Goal: Task Accomplishment & Management: Complete application form

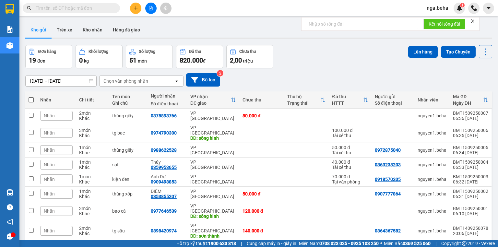
click at [65, 9] on input "text" at bounding box center [74, 8] width 77 height 7
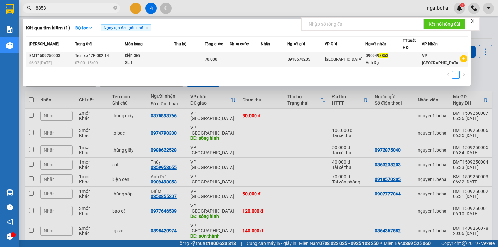
type input "8853"
click at [179, 57] on td at bounding box center [189, 59] width 30 height 15
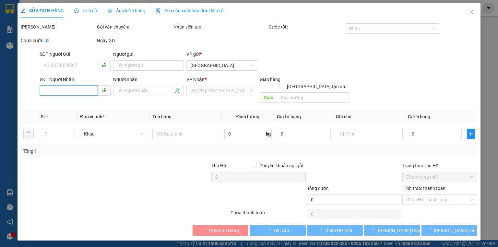
click at [70, 92] on input "SĐT Người Nhận" at bounding box center [69, 90] width 58 height 10
type input "0918570205"
type input "0909498853"
type input "Anh Dự"
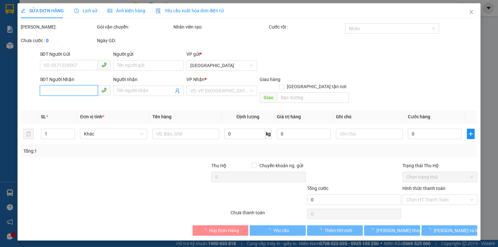
type input "70.000"
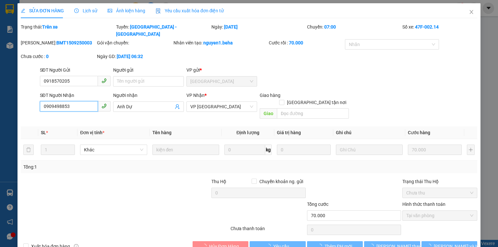
click at [84, 101] on input "0909498853" at bounding box center [69, 106] width 58 height 10
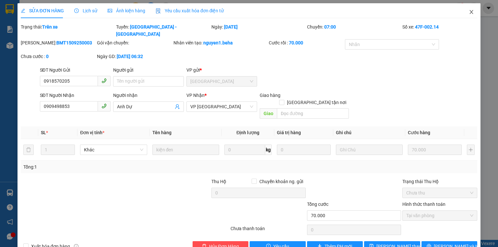
click at [469, 10] on icon "close" at bounding box center [471, 11] width 5 height 5
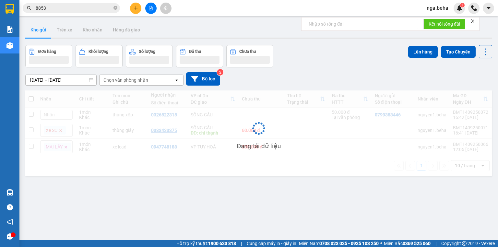
click at [51, 4] on span "8853" at bounding box center [71, 8] width 97 height 10
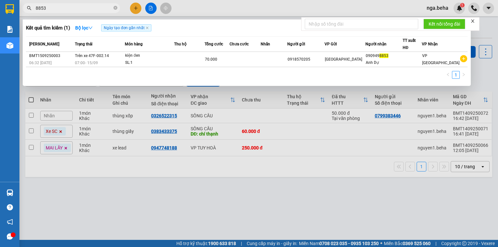
click at [51, 4] on span "8853" at bounding box center [71, 8] width 97 height 10
click at [54, 9] on input "8853" at bounding box center [74, 8] width 77 height 7
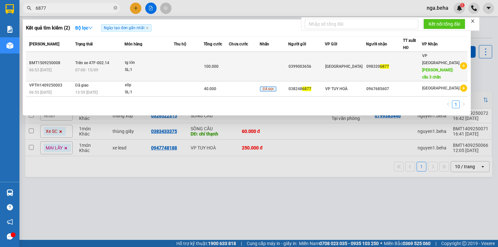
type input "6877"
click at [180, 69] on td at bounding box center [189, 66] width 30 height 29
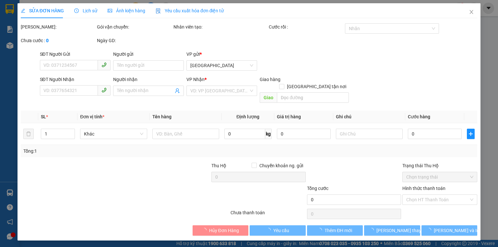
type input "0399003656"
type input "0983206877"
type input "cầu 3 chấn"
type input "100.000"
type input "0"
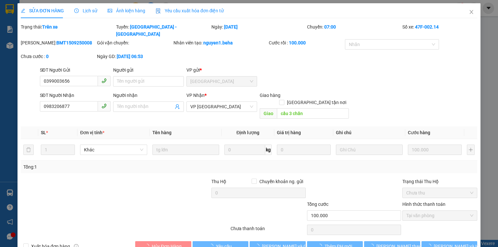
click at [65, 92] on div "SĐT Người Nhận" at bounding box center [75, 95] width 71 height 7
click at [65, 101] on input "0983206877" at bounding box center [69, 106] width 58 height 10
click at [65, 92] on div "SĐT Người Nhận" at bounding box center [75, 95] width 71 height 7
click at [65, 101] on input "0983206877" at bounding box center [69, 106] width 58 height 10
click at [69, 101] on input "0983206877" at bounding box center [69, 106] width 58 height 10
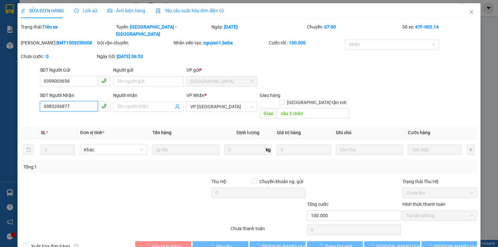
click at [69, 101] on input "0983206877" at bounding box center [69, 106] width 58 height 10
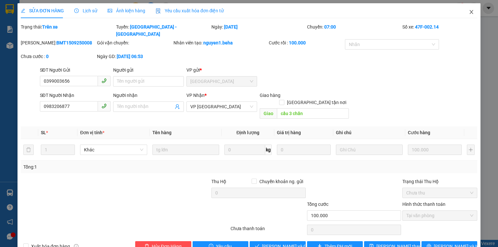
click at [469, 12] on icon "close" at bounding box center [471, 11] width 5 height 5
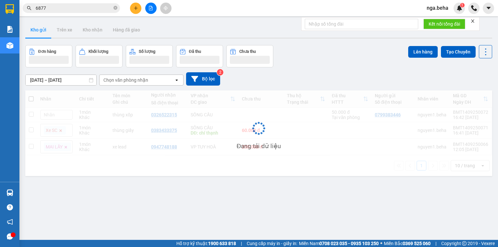
click at [56, 7] on input "6877" at bounding box center [74, 8] width 77 height 7
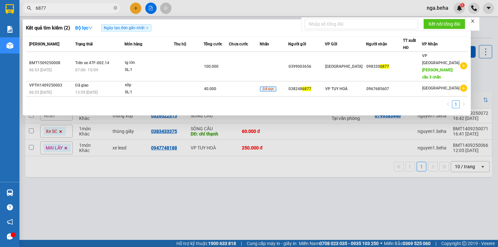
click at [56, 7] on input "6877" at bounding box center [74, 8] width 77 height 7
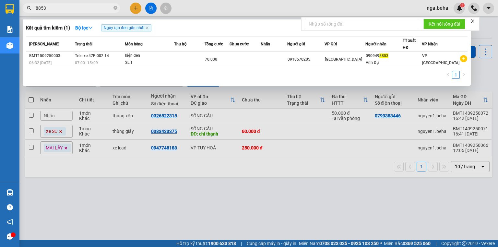
type input "8853"
